Goal: Information Seeking & Learning: Find specific fact

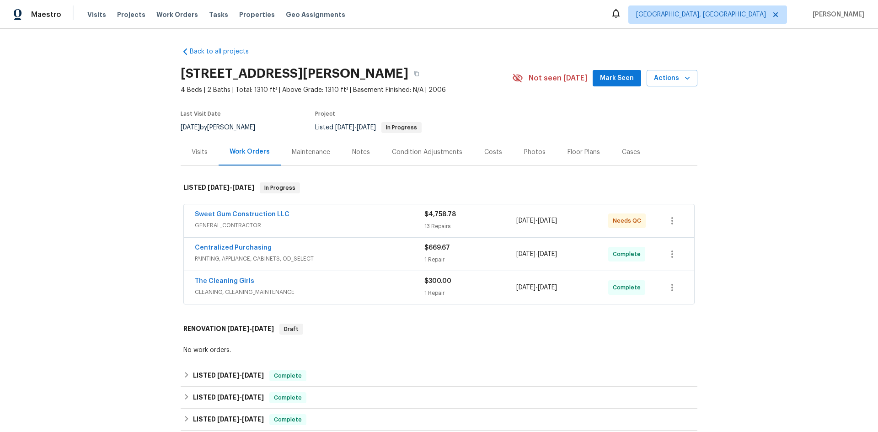
click at [197, 145] on div "Visits" at bounding box center [200, 151] width 38 height 27
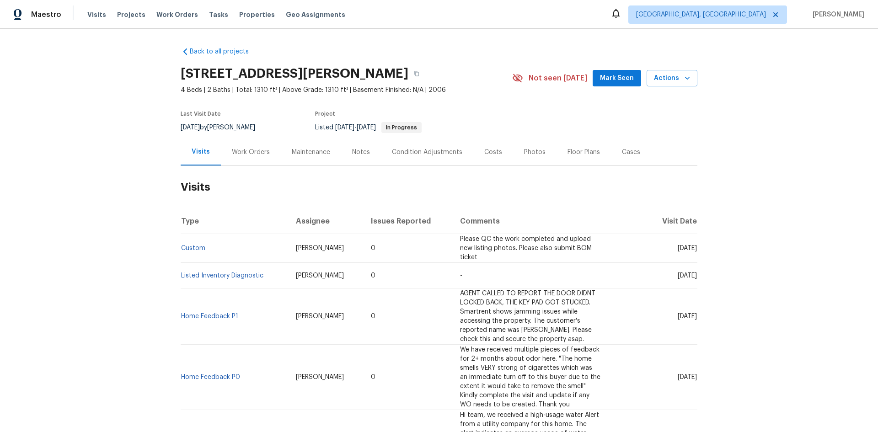
click at [243, 151] on div "Work Orders" at bounding box center [251, 152] width 38 height 9
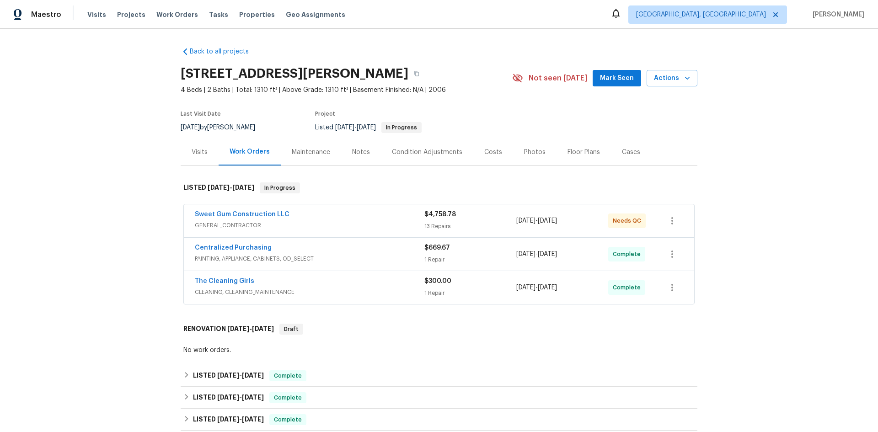
click at [299, 219] on div "Sweet Gum Construction LLC" at bounding box center [309, 215] width 229 height 11
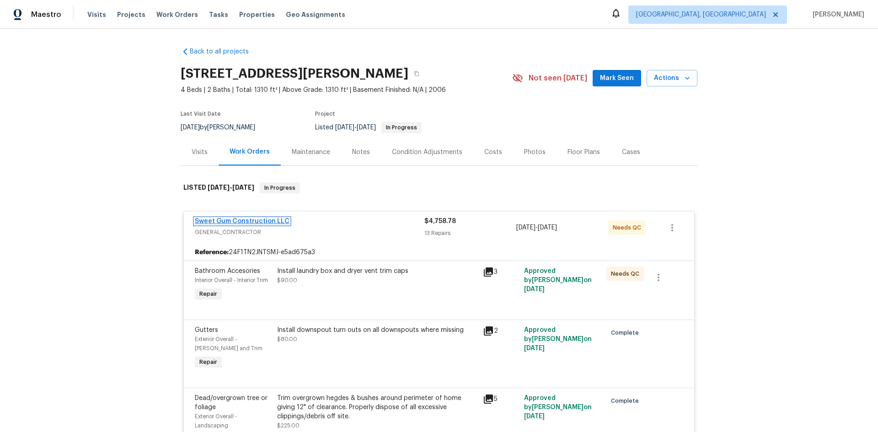
click at [273, 218] on link "Sweet Gum Construction LLC" at bounding box center [242, 221] width 95 height 6
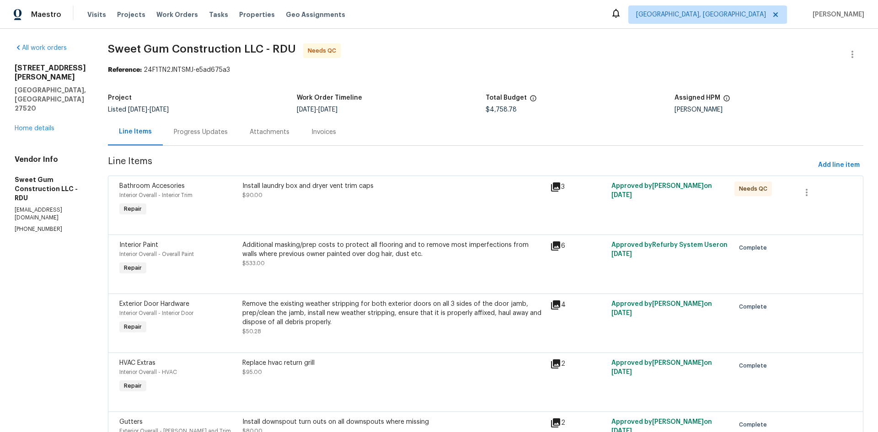
click at [221, 131] on div "Progress Updates" at bounding box center [201, 132] width 54 height 9
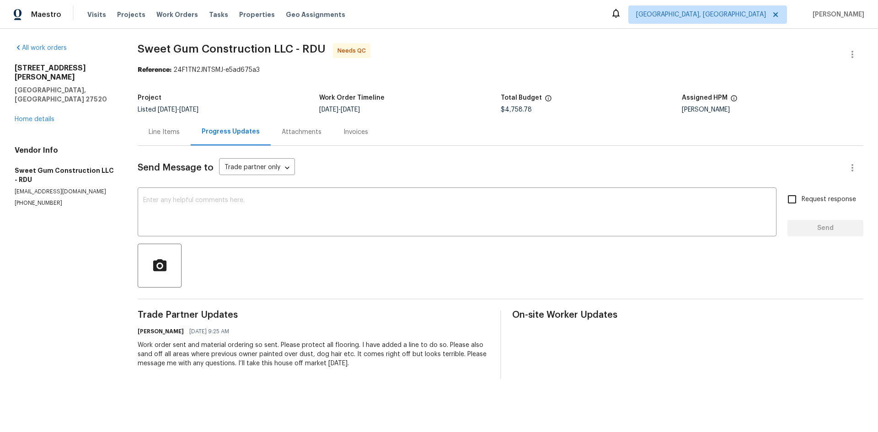
click at [287, 129] on div "Attachments" at bounding box center [302, 132] width 40 height 9
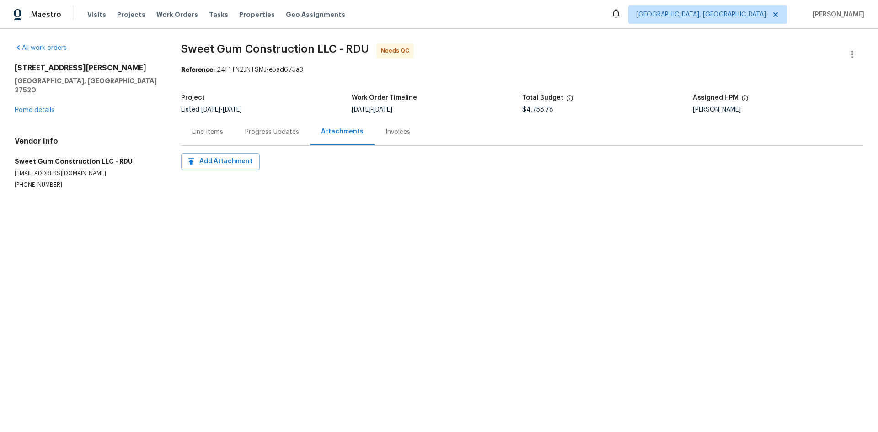
click at [396, 132] on div "Invoices" at bounding box center [397, 132] width 25 height 9
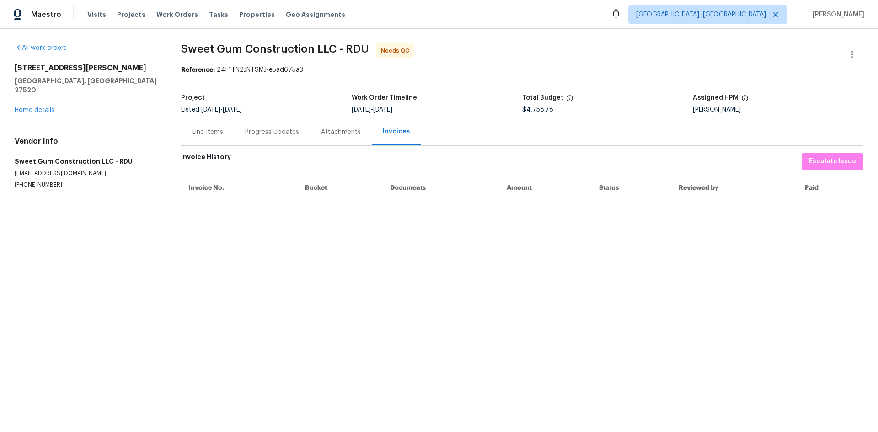
click at [213, 138] on div "Line Items" at bounding box center [207, 131] width 53 height 27
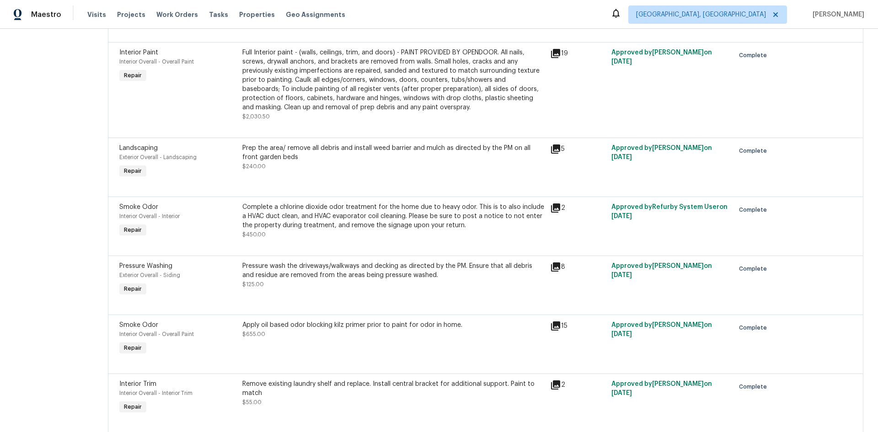
scroll to position [503, 0]
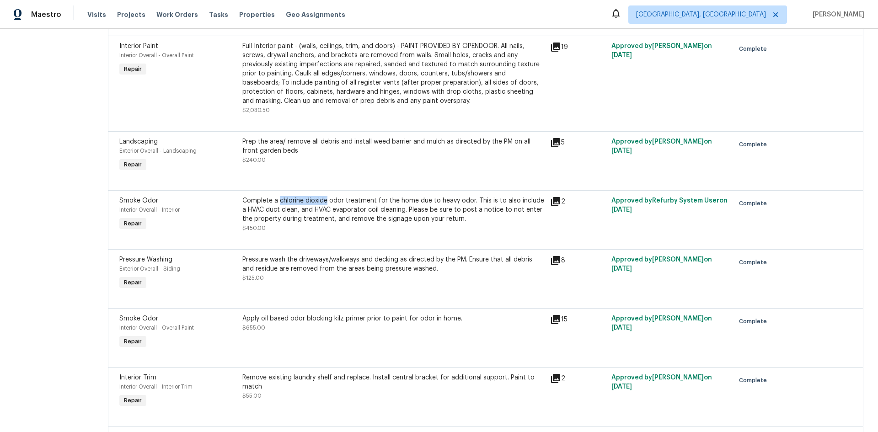
drag, startPoint x: 295, startPoint y: 201, endPoint x: 342, endPoint y: 201, distance: 47.5
click at [342, 201] on div "Complete a chlorine dioxide odor treatment for the home due to heavy odor. This…" at bounding box center [393, 209] width 302 height 27
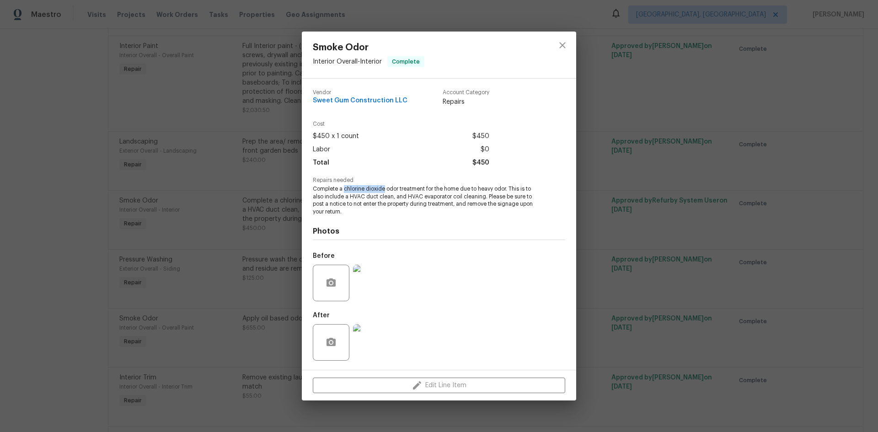
drag, startPoint x: 343, startPoint y: 188, endPoint x: 386, endPoint y: 191, distance: 42.6
click at [386, 191] on span "Complete a chlorine dioxide odor treatment for the home due to heavy odor. This…" at bounding box center [426, 200] width 227 height 31
copy span "chlorine dioxide"
